Goal: Task Accomplishment & Management: Complete application form

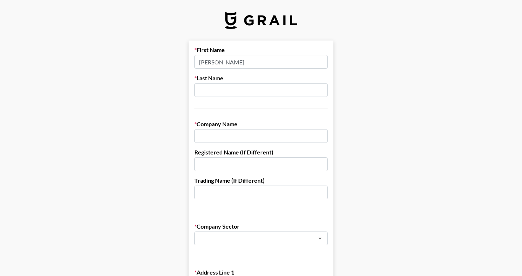
type input "[PERSON_NAME]"
type input "Fantulin"
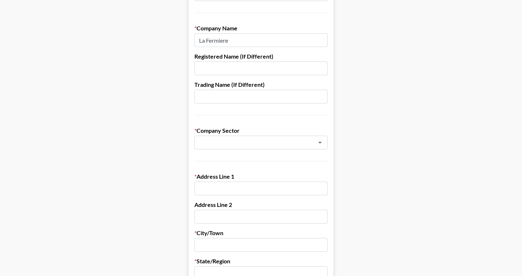
scroll to position [102, 0]
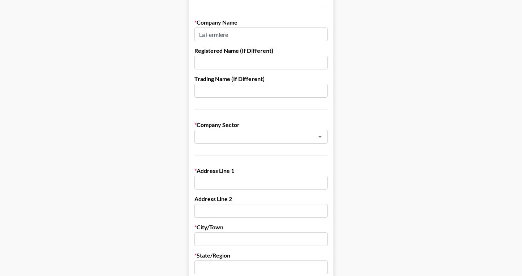
type input "La Fermiere"
click at [296, 129] on div "Company Sector ​" at bounding box center [260, 132] width 133 height 22
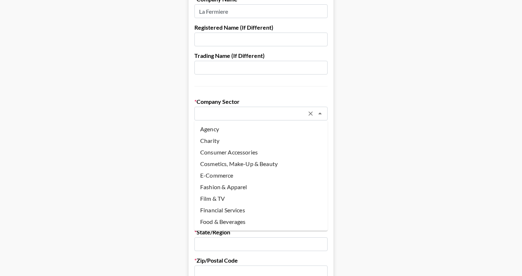
scroll to position [0, 0]
click at [251, 219] on li "Food & Beverages" at bounding box center [260, 222] width 133 height 12
type input "Food & Beverages"
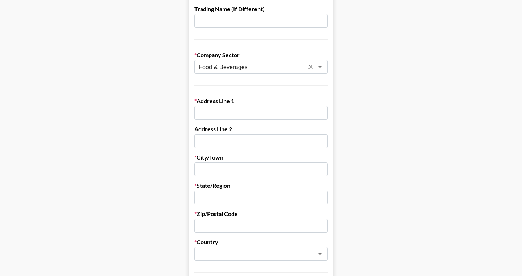
scroll to position [192, 0]
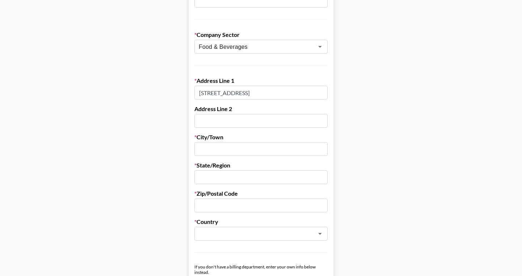
type input "[STREET_ADDRESS]"
type input "[GEOGRAPHIC_DATA]"
click at [266, 188] on form "First Name [PERSON_NAME] Last Name [PERSON_NAME] Company Name La Fermiere Regis…" at bounding box center [261, 161] width 145 height 625
click at [265, 185] on form "First Name [PERSON_NAME] Last Name [PERSON_NAME] Company Name La Fermiere Regis…" at bounding box center [261, 161] width 145 height 625
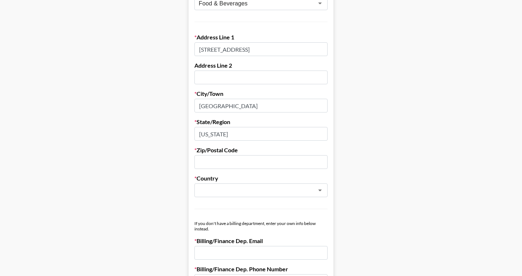
scroll to position [243, 0]
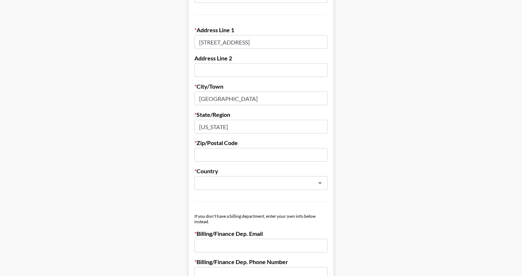
type input "[US_STATE]"
type input "11249"
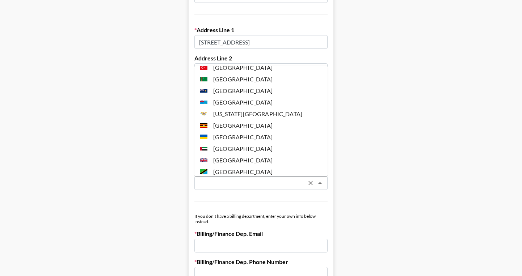
scroll to position [2685, 0]
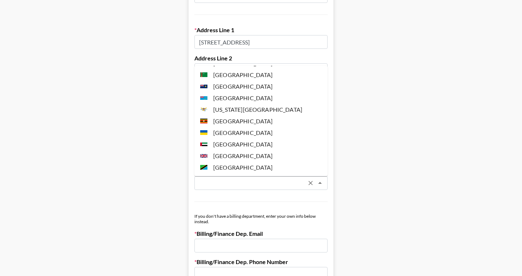
click at [243, 173] on li "[GEOGRAPHIC_DATA]" at bounding box center [260, 179] width 133 height 12
type input "[GEOGRAPHIC_DATA]"
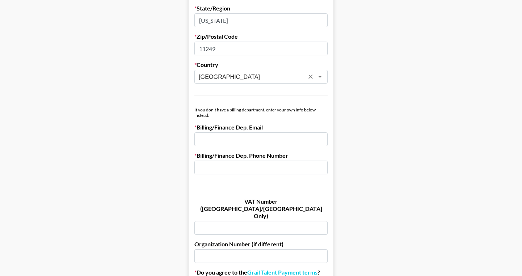
scroll to position [415, 0]
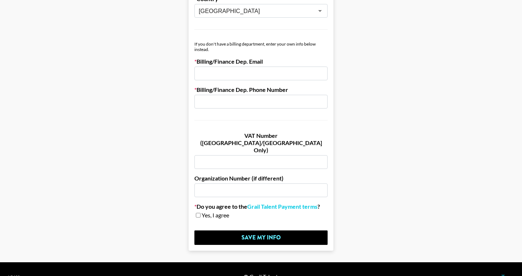
click at [275, 78] on input "email" at bounding box center [260, 74] width 133 height 14
paste input "[EMAIL_ADDRESS][DOMAIN_NAME]"
type input "[EMAIL_ADDRESS][DOMAIN_NAME]"
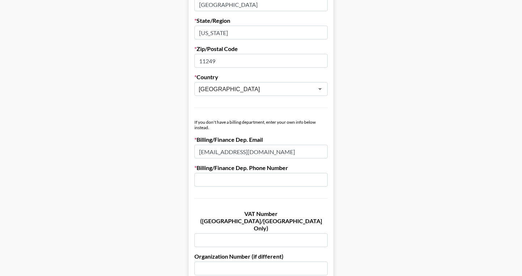
scroll to position [336, 0]
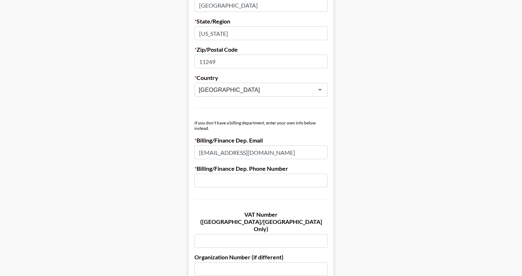
click at [271, 183] on input "text" at bounding box center [260, 181] width 133 height 14
type input "2013352054"
click at [366, 157] on main "First Name [PERSON_NAME] Last Name [PERSON_NAME] Company Name La Fermiere Regis…" at bounding box center [261, 17] width 511 height 625
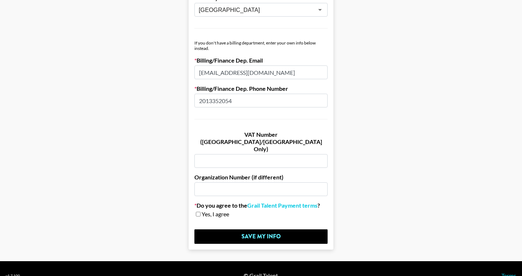
scroll to position [416, 0]
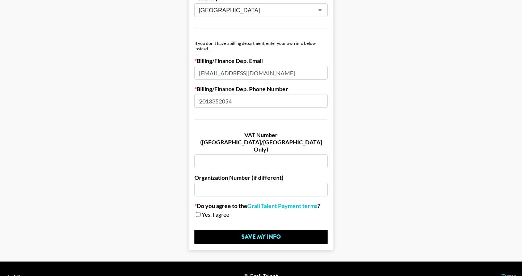
click at [197, 212] on input "checkbox" at bounding box center [198, 214] width 5 height 5
checkbox input "true"
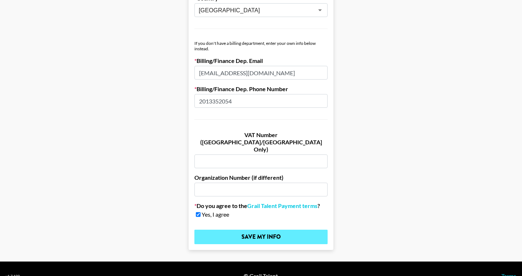
click at [269, 230] on input "Save My Info" at bounding box center [260, 237] width 133 height 14
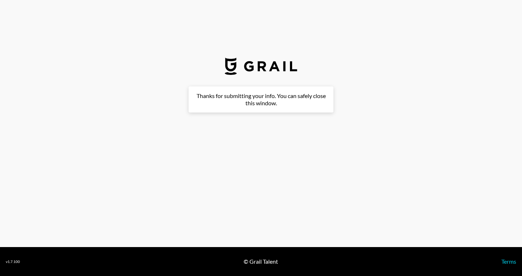
scroll to position [0, 0]
